Goal: Information Seeking & Learning: Learn about a topic

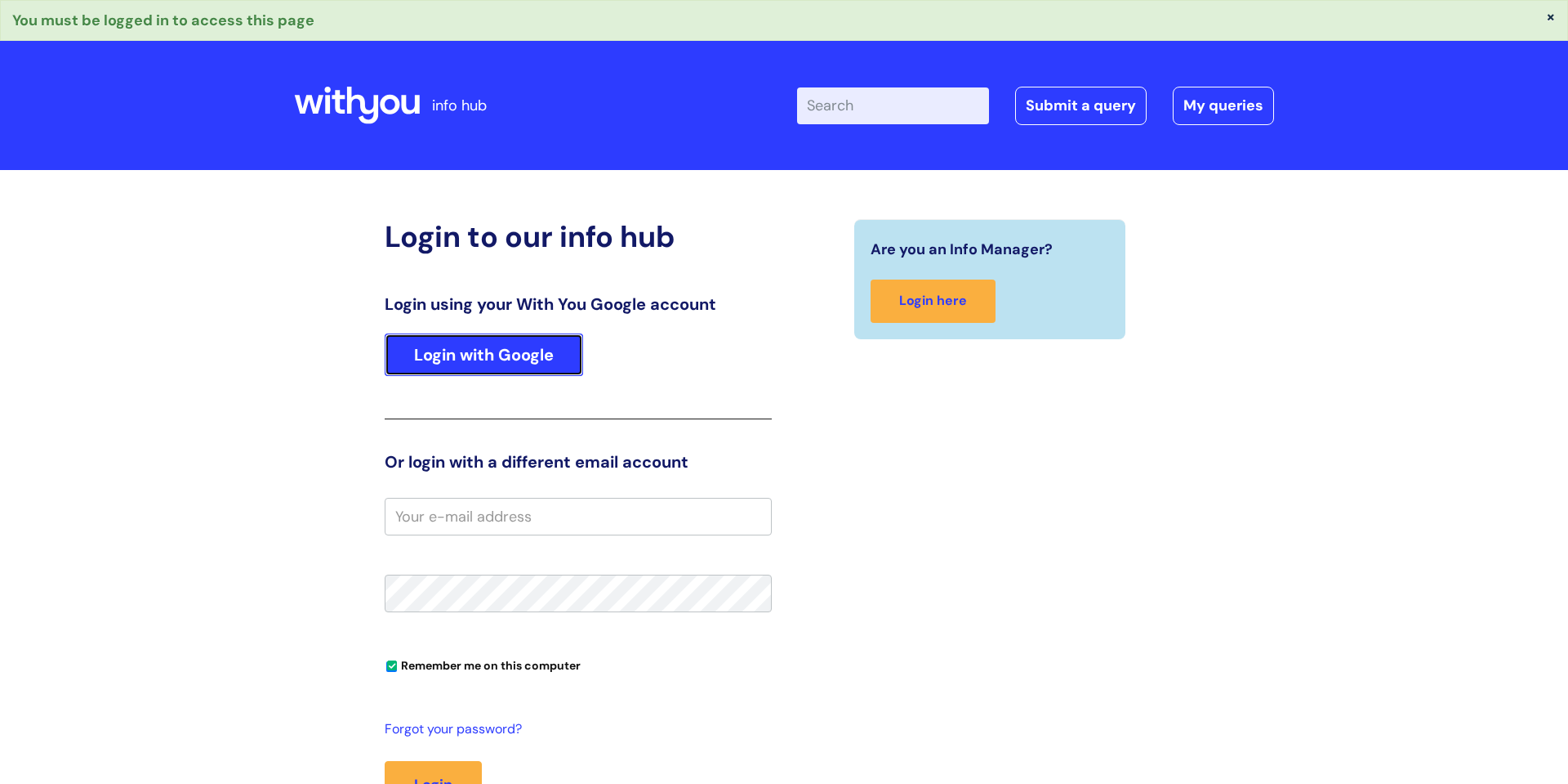
click at [497, 357] on link "Login with Google" at bounding box center [483, 355] width 198 height 43
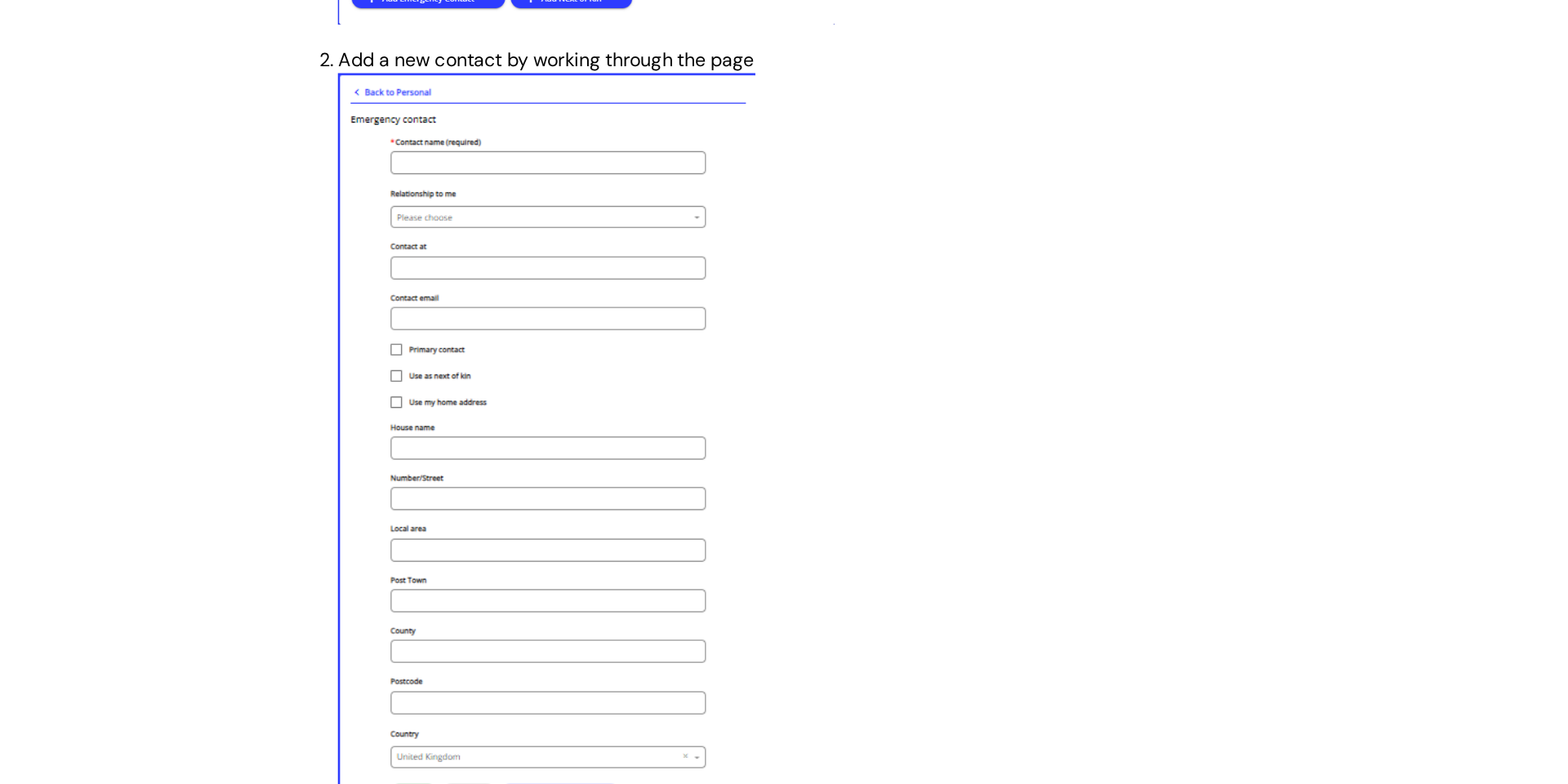
scroll to position [3000, 0]
